Goal: Information Seeking & Learning: Learn about a topic

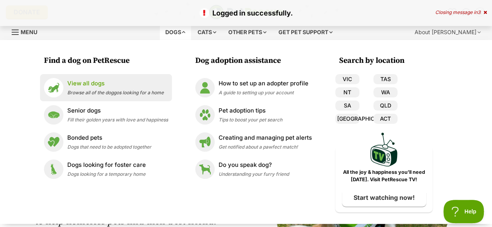
click at [82, 93] on span "Browse all of the doggos looking for a home" at bounding box center [115, 93] width 96 height 6
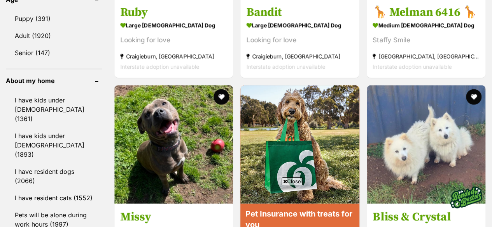
scroll to position [894, 0]
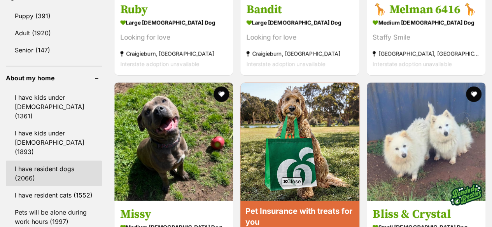
click at [54, 161] on link "I have resident dogs (2066)" at bounding box center [54, 174] width 96 height 26
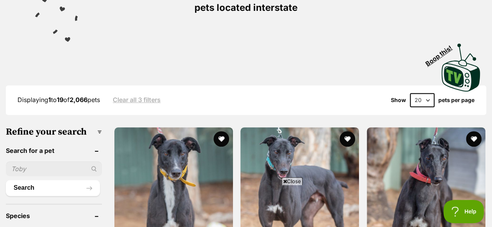
click at [421, 93] on select "20 40 60" at bounding box center [422, 100] width 24 height 14
select select "40"
click at [410, 93] on select "20 40 60" at bounding box center [422, 100] width 24 height 14
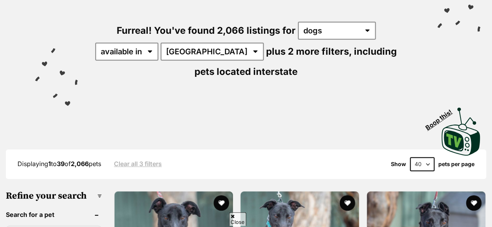
scroll to position [97, 0]
click at [409, 157] on form "20 40 60" at bounding box center [422, 164] width 32 height 14
click at [416, 157] on select "20 40 60" at bounding box center [422, 164] width 24 height 14
select select "60"
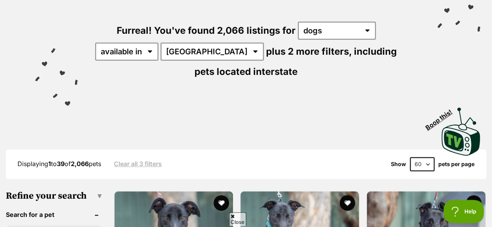
click at [410, 157] on select "20 40 60" at bounding box center [422, 164] width 24 height 14
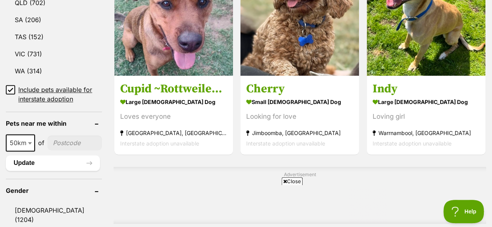
click at [64, 136] on input"] "postcode" at bounding box center [74, 143] width 54 height 15
type input"] "4178"
click at [29, 134] on span at bounding box center [31, 142] width 8 height 17
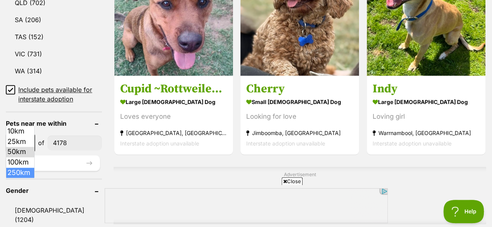
select select "250"
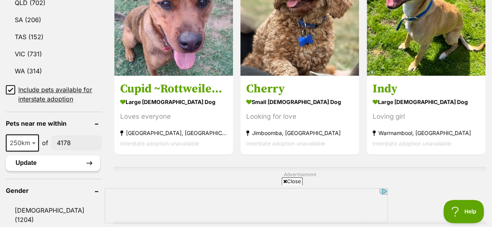
click at [37, 155] on button "Update" at bounding box center [53, 163] width 94 height 16
click at [26, 155] on button "Update" at bounding box center [53, 163] width 94 height 16
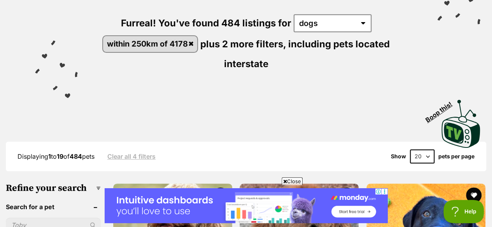
scroll to position [112, 0]
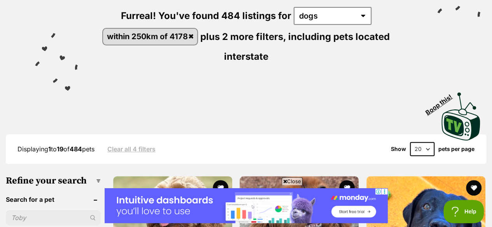
click at [422, 142] on select "20 40 60" at bounding box center [422, 149] width 24 height 14
select select "60"
click at [410, 142] on select "20 40 60" at bounding box center [422, 149] width 24 height 14
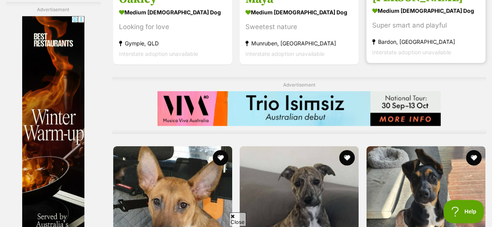
scroll to position [3831, 0]
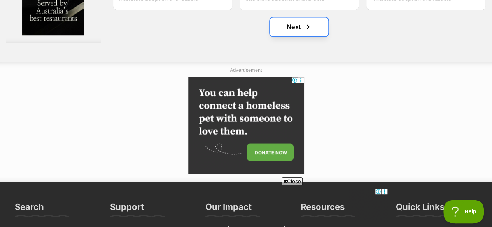
click at [287, 18] on link "Next" at bounding box center [299, 26] width 58 height 19
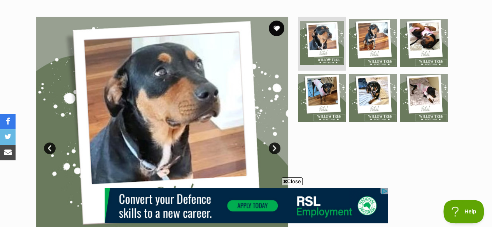
scroll to position [161, 0]
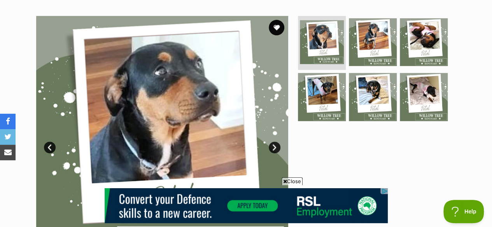
click at [278, 126] on img at bounding box center [162, 142] width 252 height 252
click at [277, 142] on link "Next" at bounding box center [275, 148] width 12 height 12
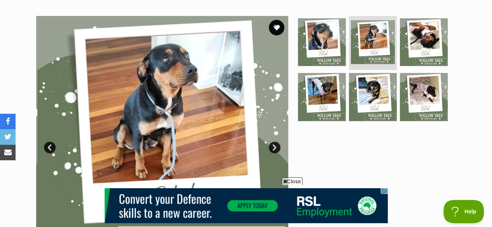
click at [277, 142] on link "Next" at bounding box center [275, 148] width 12 height 12
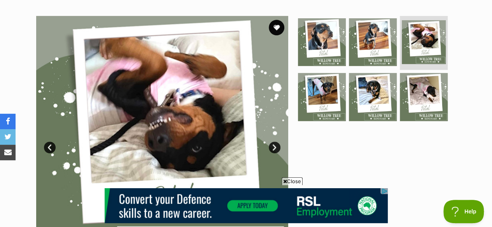
click at [277, 142] on link "Next" at bounding box center [275, 148] width 12 height 12
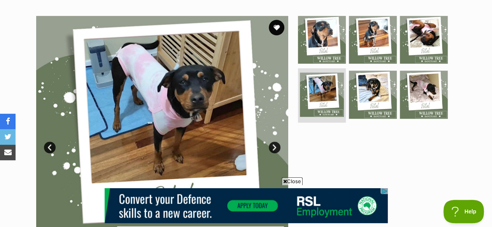
click at [277, 142] on link "Next" at bounding box center [275, 148] width 12 height 12
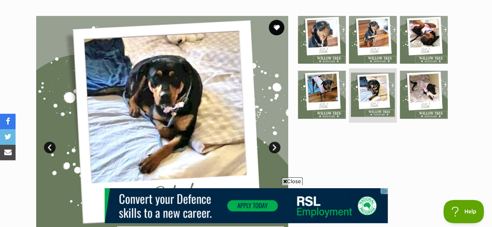
click at [277, 142] on link "Next" at bounding box center [275, 148] width 12 height 12
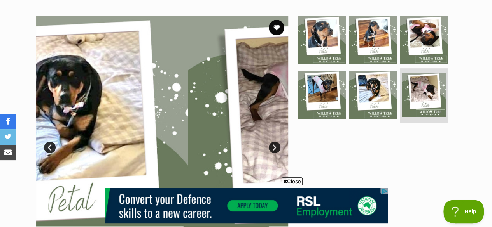
scroll to position [0, 0]
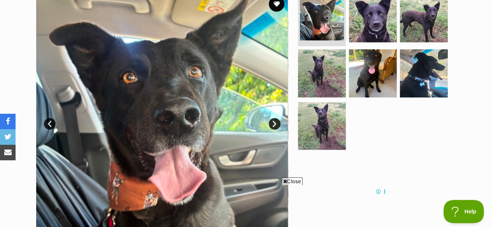
scroll to position [183, 0]
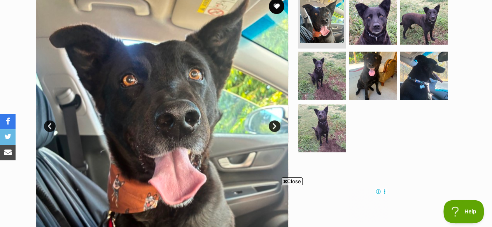
click at [274, 121] on link "Next" at bounding box center [275, 127] width 12 height 12
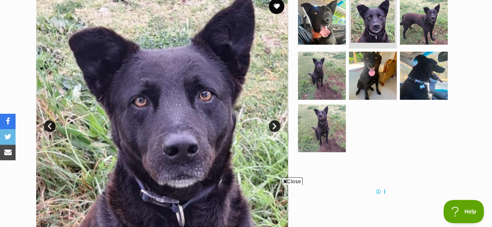
click at [274, 121] on link "Next" at bounding box center [275, 127] width 12 height 12
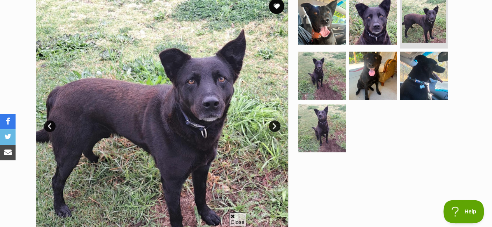
click at [274, 121] on link "Next" at bounding box center [275, 127] width 12 height 12
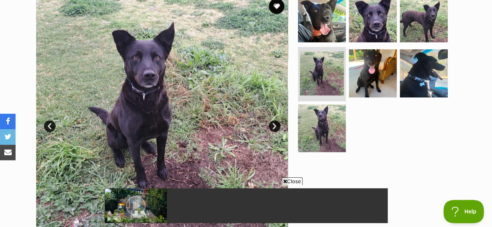
scroll to position [0, 0]
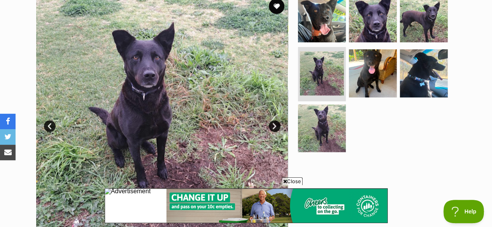
click at [274, 121] on link "Next" at bounding box center [275, 127] width 12 height 12
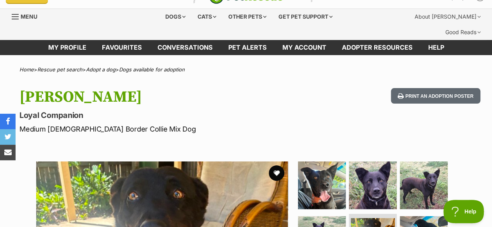
scroll to position [15, 0]
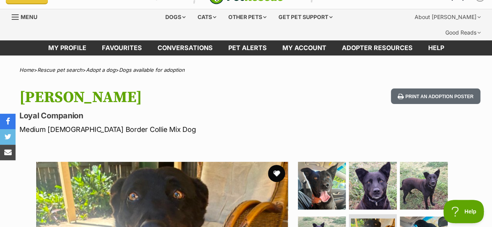
click at [272, 165] on button "favourite" at bounding box center [276, 173] width 17 height 17
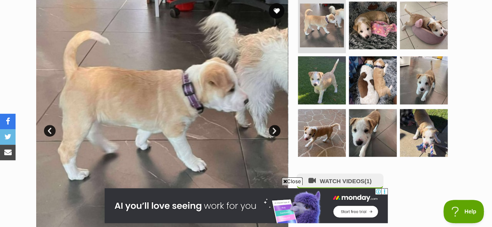
scroll to position [190, 0]
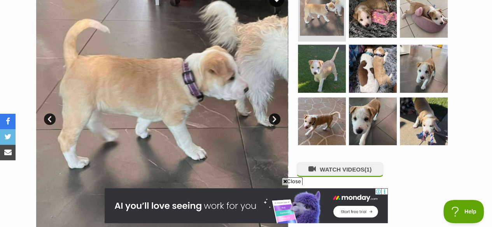
click at [245, 119] on img at bounding box center [162, 114] width 252 height 252
click at [277, 114] on link "Next" at bounding box center [275, 120] width 12 height 12
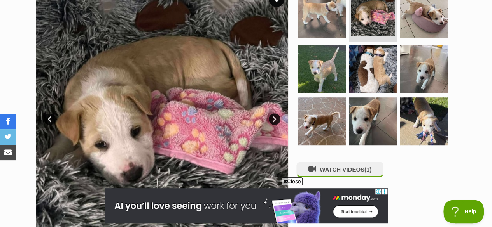
click at [275, 114] on link "Next" at bounding box center [275, 120] width 12 height 12
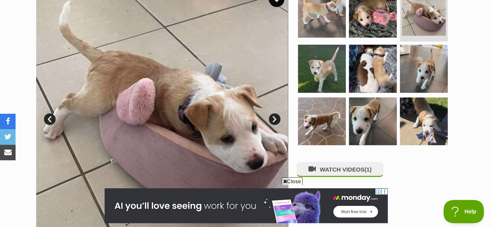
click at [275, 114] on link "Next" at bounding box center [275, 120] width 12 height 12
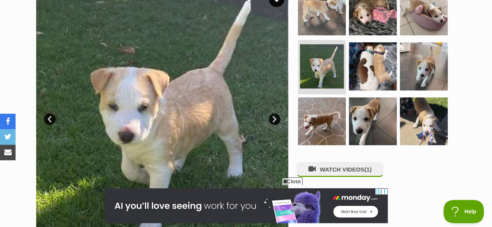
click at [275, 114] on link "Next" at bounding box center [275, 120] width 12 height 12
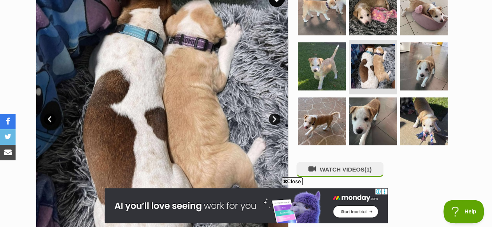
click at [275, 114] on link "Next" at bounding box center [275, 120] width 12 height 12
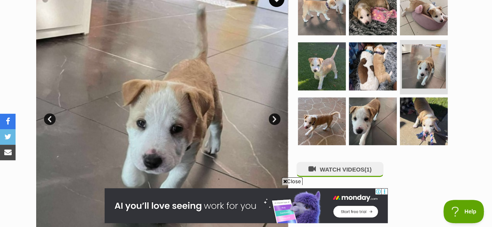
click at [275, 114] on link "Next" at bounding box center [275, 120] width 12 height 12
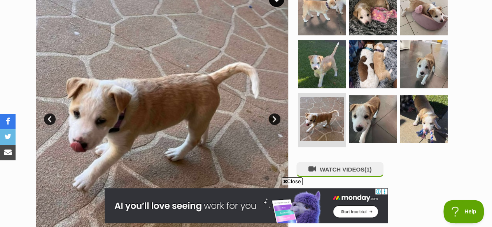
click at [275, 114] on link "Next" at bounding box center [275, 120] width 12 height 12
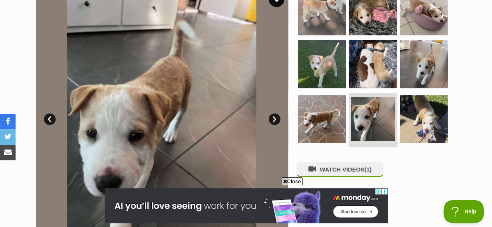
click at [275, 114] on link "Next" at bounding box center [275, 120] width 12 height 12
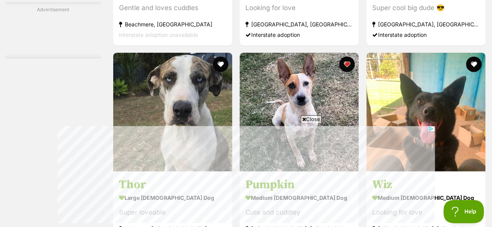
scroll to position [2428, 0]
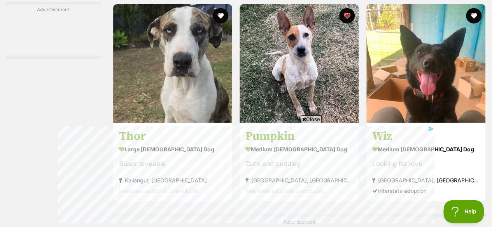
click at [306, 119] on span "Close" at bounding box center [310, 119] width 21 height 8
click at [304, 118] on icon at bounding box center [304, 119] width 4 height 5
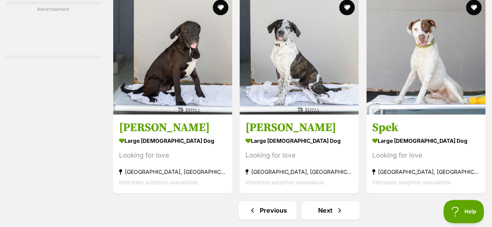
scroll to position [4905, 0]
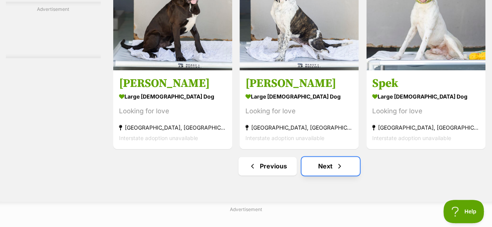
click at [325, 157] on link "Next" at bounding box center [330, 166] width 58 height 19
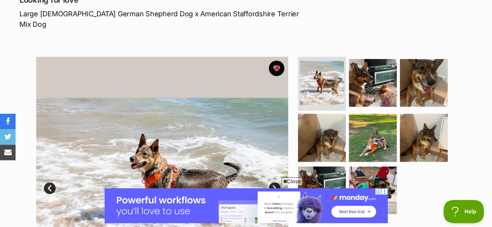
click at [272, 183] on link "Next" at bounding box center [275, 189] width 12 height 12
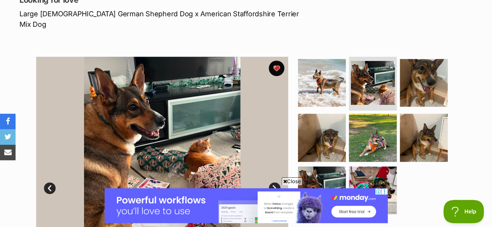
click at [272, 183] on link "Next" at bounding box center [275, 189] width 12 height 12
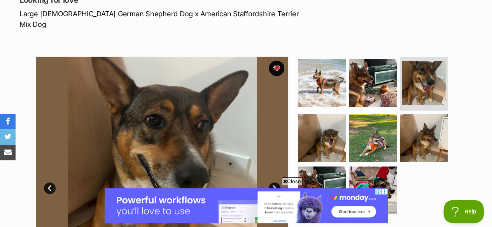
click at [272, 183] on link "Next" at bounding box center [275, 189] width 12 height 12
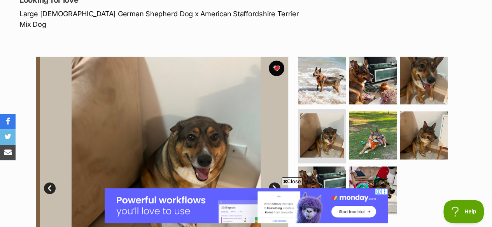
click at [271, 183] on link "Next" at bounding box center [275, 189] width 12 height 12
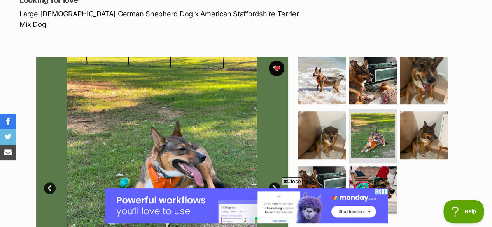
click at [271, 183] on link "Next" at bounding box center [275, 189] width 12 height 12
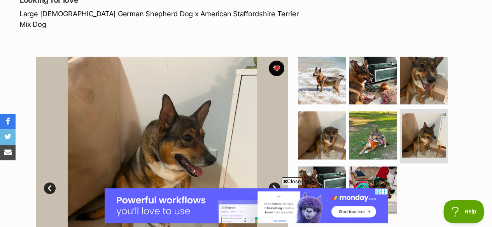
click at [271, 183] on link "Next" at bounding box center [275, 189] width 12 height 12
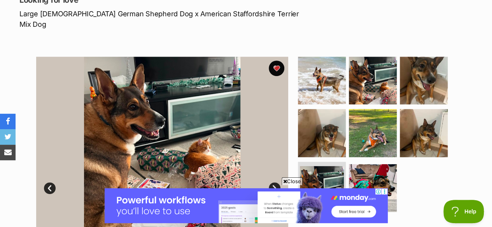
click at [271, 183] on link "Next" at bounding box center [275, 189] width 12 height 12
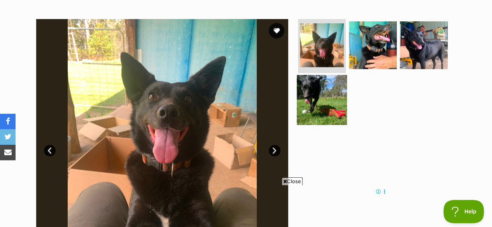
scroll to position [157, 0]
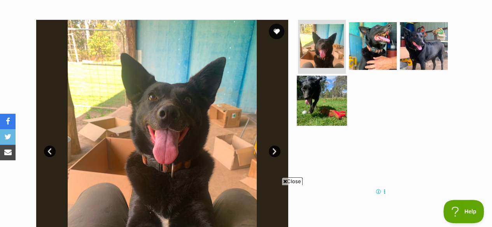
click at [320, 81] on img at bounding box center [322, 101] width 50 height 50
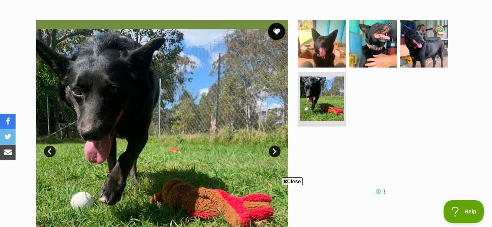
click at [275, 23] on button "favourite" at bounding box center [276, 31] width 17 height 17
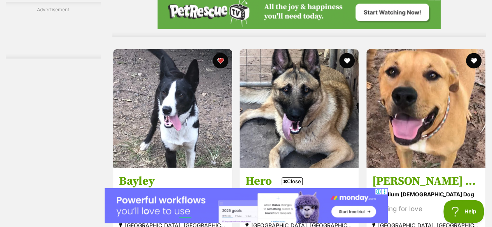
scroll to position [2256, 0]
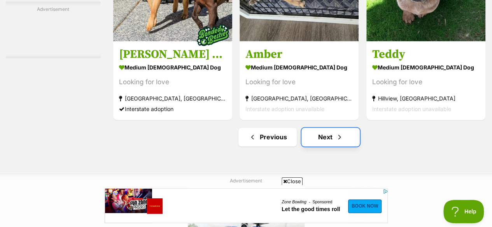
click at [349, 128] on link "Next" at bounding box center [330, 137] width 58 height 19
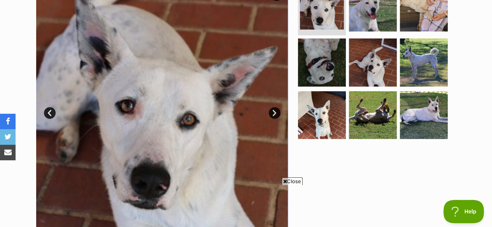
scroll to position [196, 0]
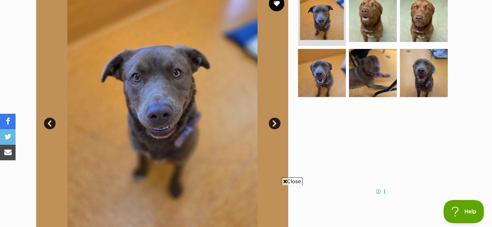
scroll to position [147, 0]
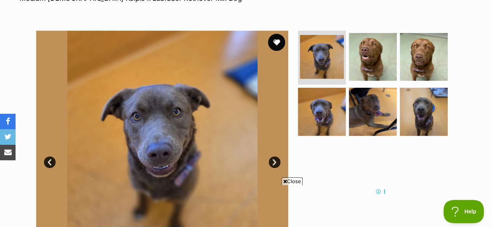
click at [273, 34] on button "favourite" at bounding box center [276, 42] width 17 height 17
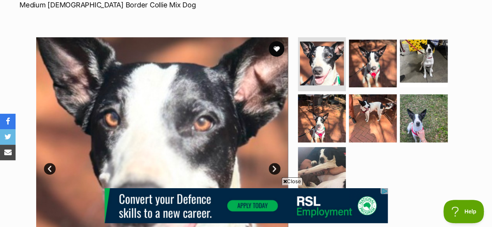
scroll to position [139, 0]
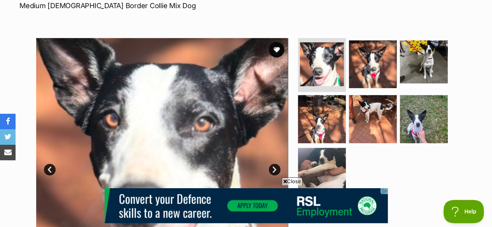
click at [271, 164] on link "Next" at bounding box center [275, 170] width 12 height 12
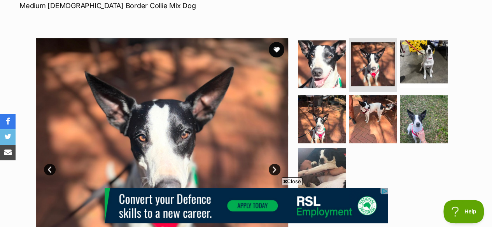
click at [271, 164] on link "Next" at bounding box center [275, 170] width 12 height 12
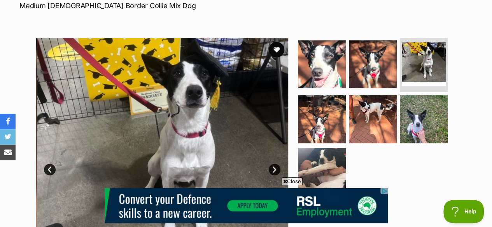
click at [271, 164] on link "Next" at bounding box center [275, 170] width 12 height 12
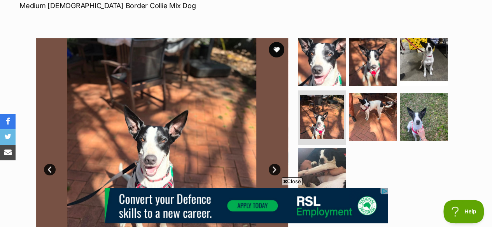
click at [271, 164] on link "Next" at bounding box center [275, 170] width 12 height 12
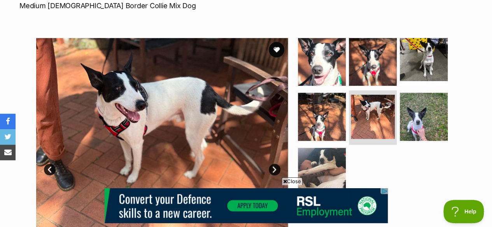
click at [271, 164] on link "Next" at bounding box center [275, 170] width 12 height 12
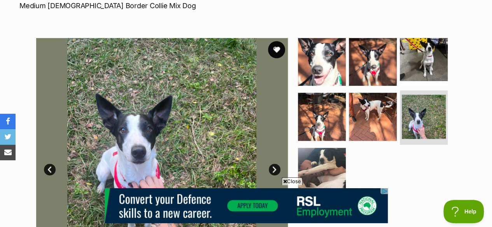
click at [273, 41] on button "favourite" at bounding box center [276, 49] width 17 height 17
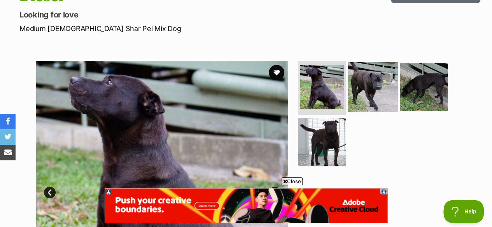
click at [393, 72] on img at bounding box center [373, 87] width 50 height 50
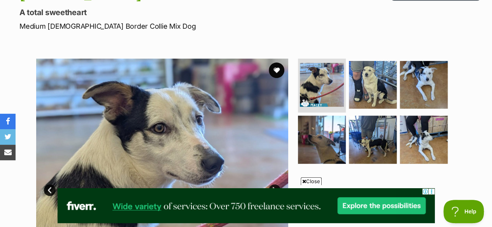
scroll to position [95, 0]
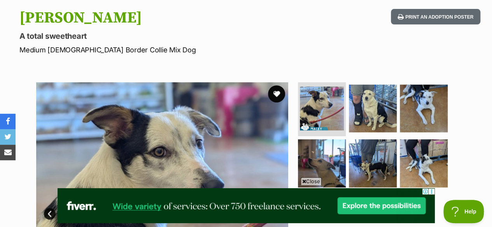
click at [274, 86] on button "favourite" at bounding box center [276, 94] width 17 height 17
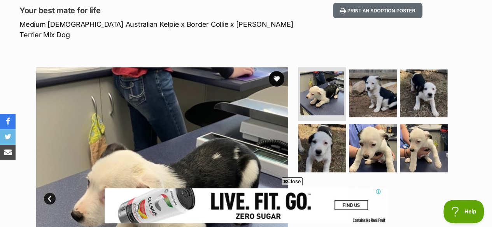
scroll to position [116, 0]
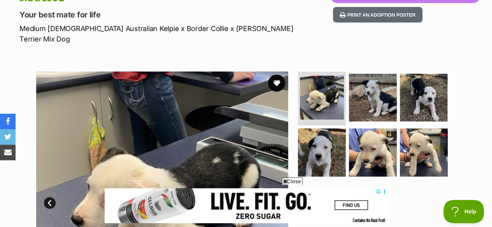
click at [274, 75] on button "favourite" at bounding box center [276, 83] width 17 height 17
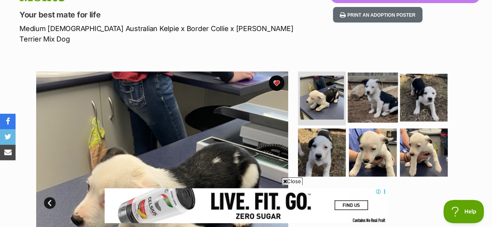
click at [379, 72] on img at bounding box center [373, 97] width 50 height 50
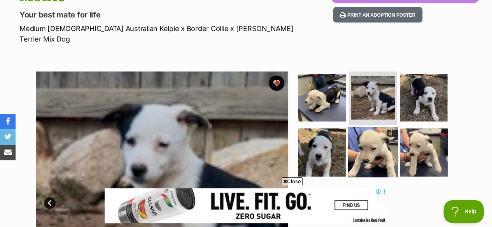
click at [374, 127] on img at bounding box center [373, 152] width 50 height 50
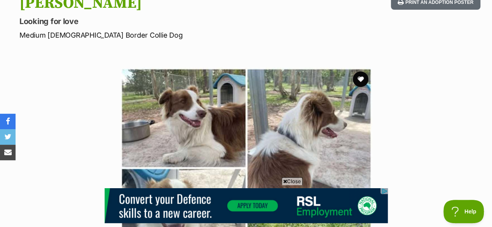
scroll to position [107, 0]
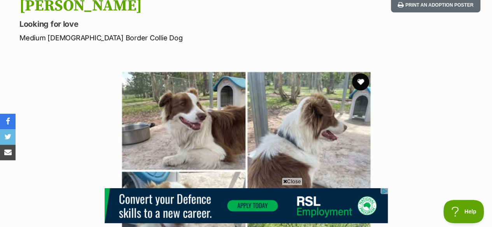
click at [359, 73] on button "favourite" at bounding box center [360, 81] width 17 height 17
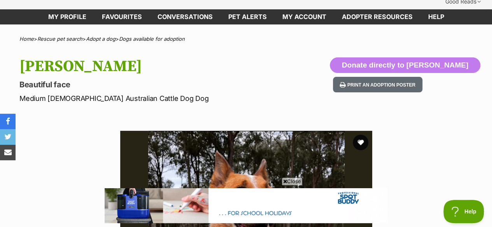
scroll to position [47, 0]
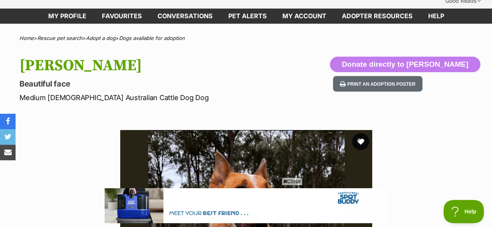
click at [362, 133] on button "favourite" at bounding box center [360, 141] width 17 height 17
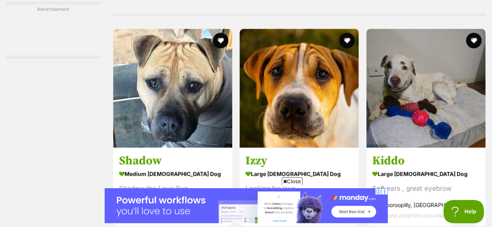
scroll to position [3661, 0]
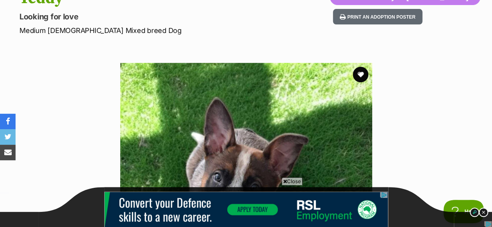
scroll to position [114, 0]
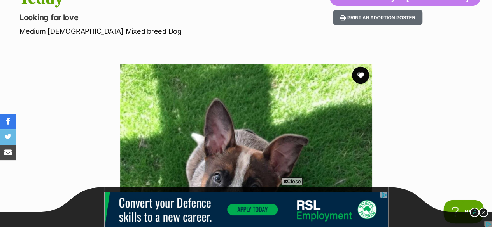
click at [358, 67] on button "favourite" at bounding box center [360, 75] width 17 height 17
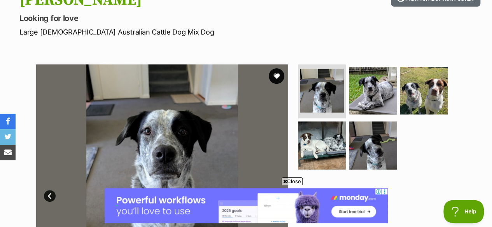
scroll to position [112, 0]
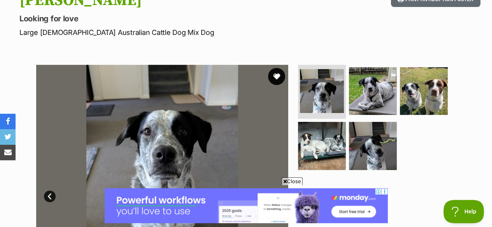
click at [276, 68] on button "favourite" at bounding box center [276, 76] width 17 height 17
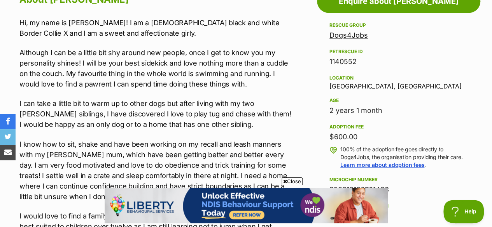
scroll to position [463, 0]
